Goal: Download file/media

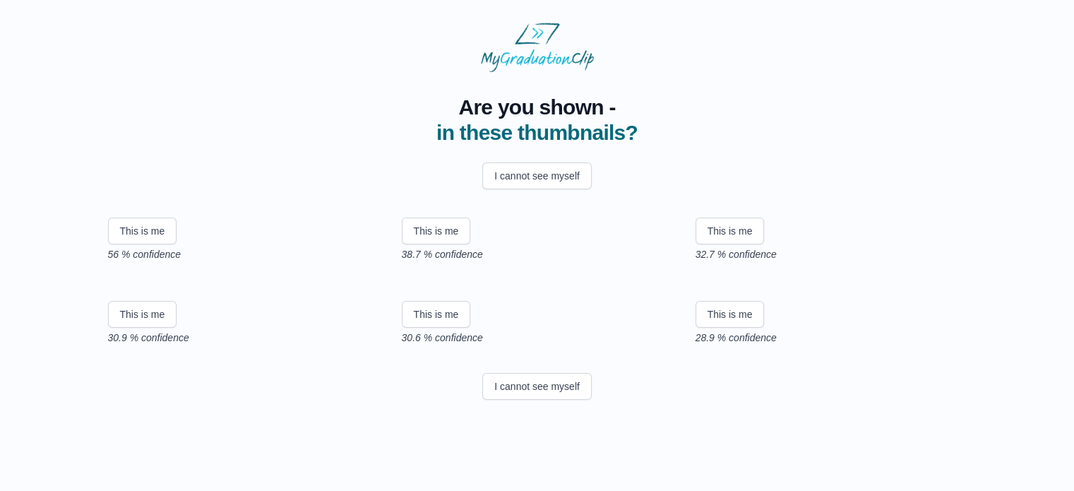
scroll to position [85, 0]
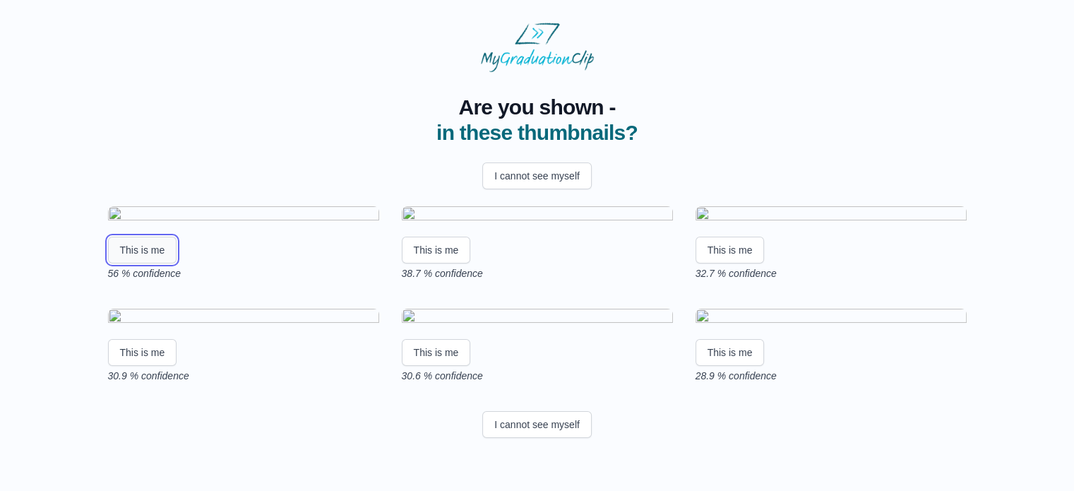
click at [143, 263] on button "This is me" at bounding box center [142, 249] width 69 height 27
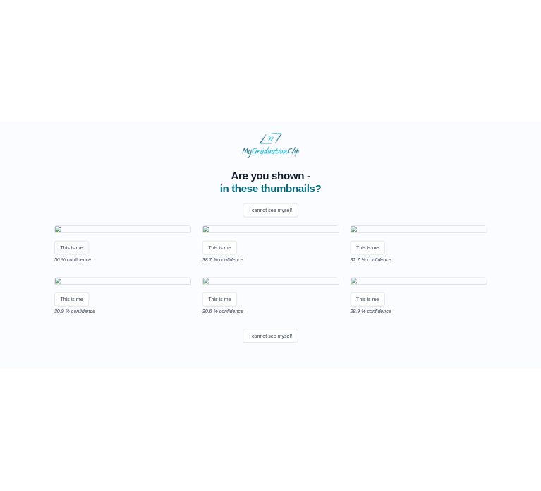
scroll to position [0, 0]
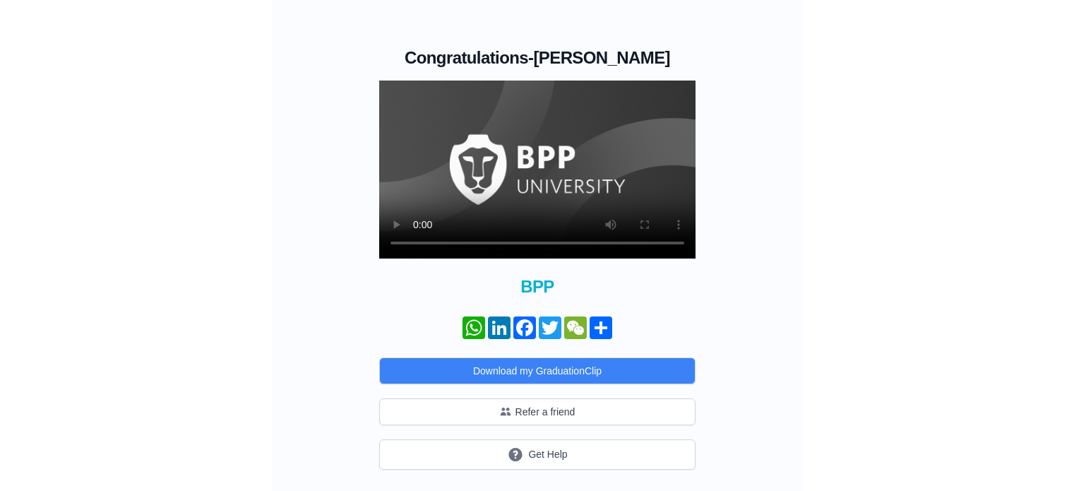
scroll to position [93, 0]
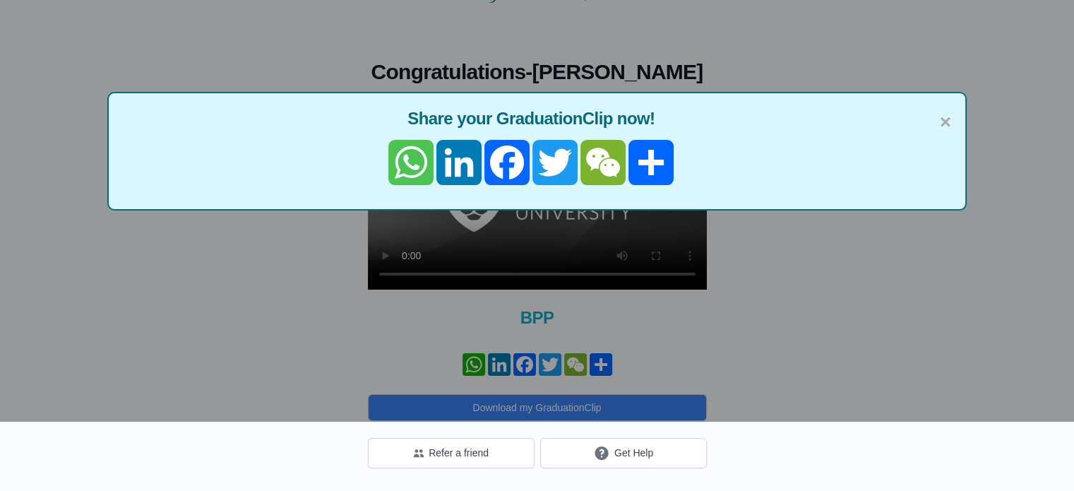
click at [407, 148] on link "WhatsApp" at bounding box center [411, 162] width 48 height 45
click at [457, 410] on button "Download my GraduationClip" at bounding box center [537, 407] width 339 height 27
click at [811, 316] on div "× Share your GraduationClip now! WhatsApp LinkedIn Facebook Twitter WeChat Share" at bounding box center [537, 176] width 1074 height 491
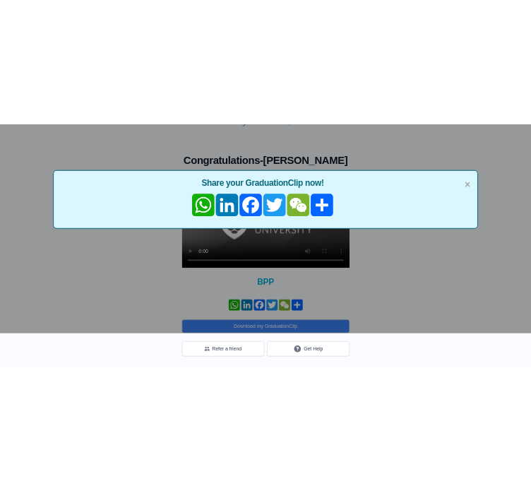
scroll to position [82, 0]
